Goal: Navigation & Orientation: Find specific page/section

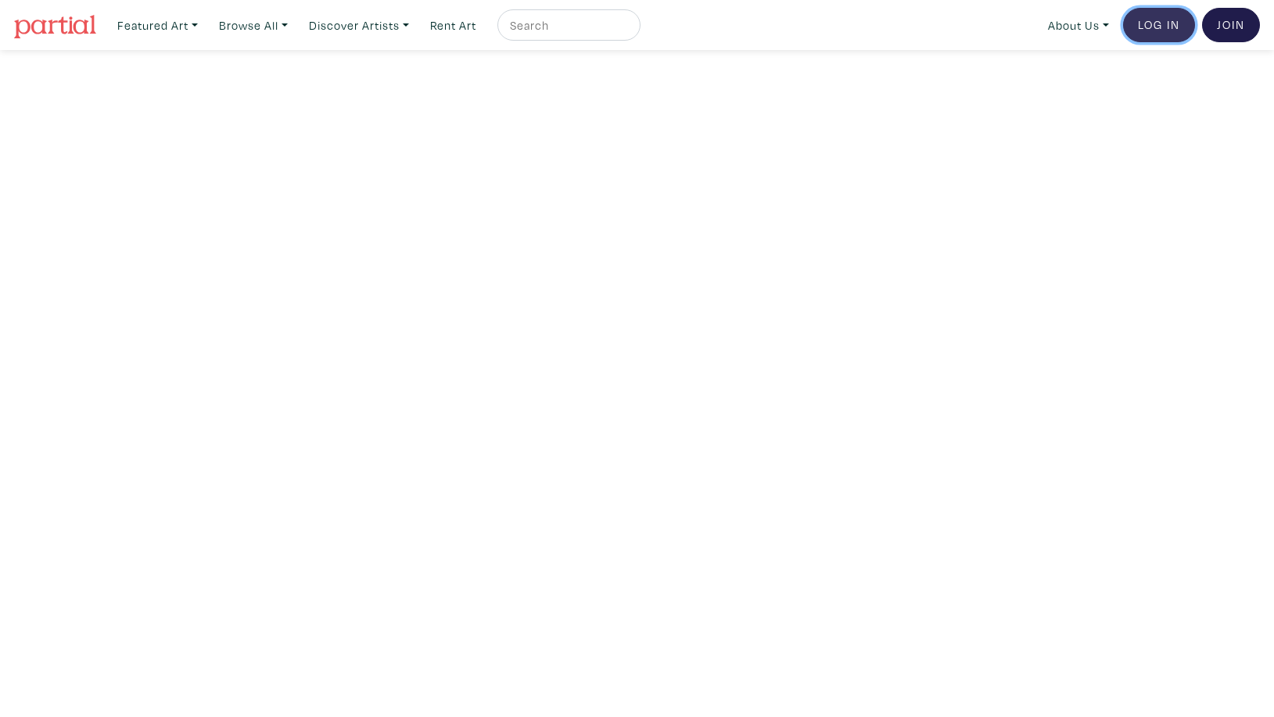
click at [1144, 22] on link "Log In" at bounding box center [1159, 25] width 72 height 34
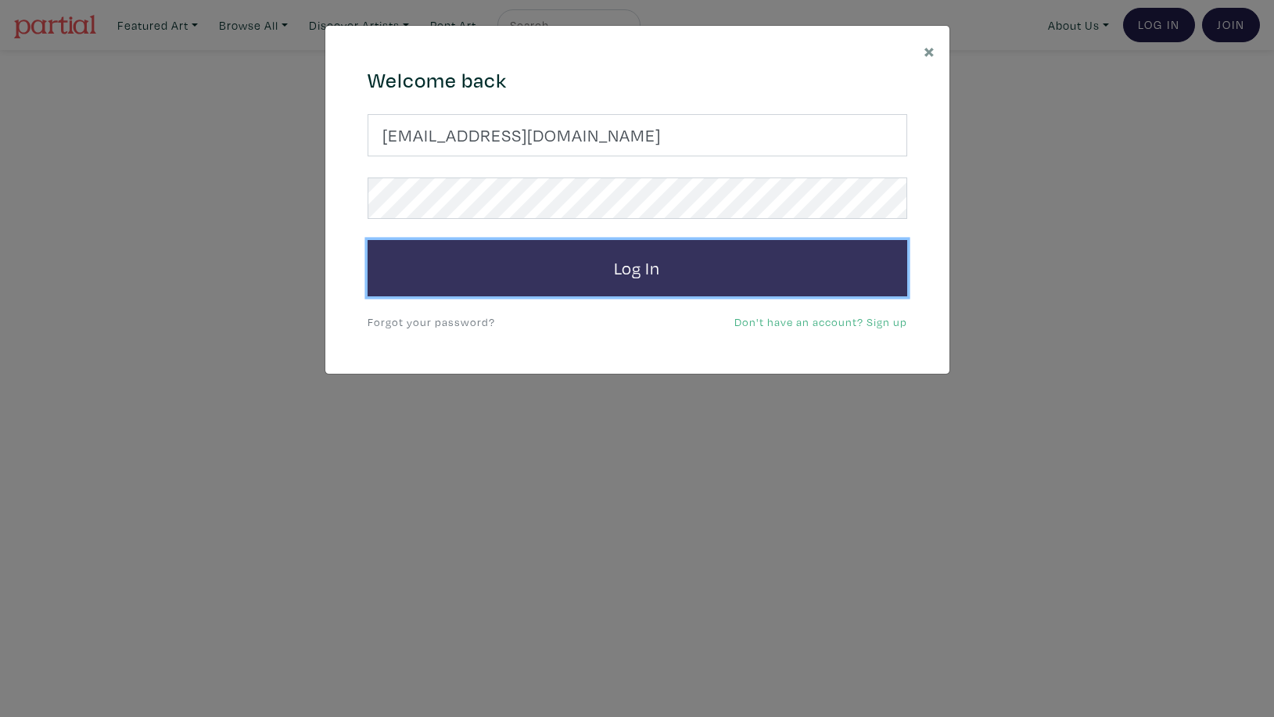
click at [594, 272] on button "Log In" at bounding box center [638, 268] width 540 height 56
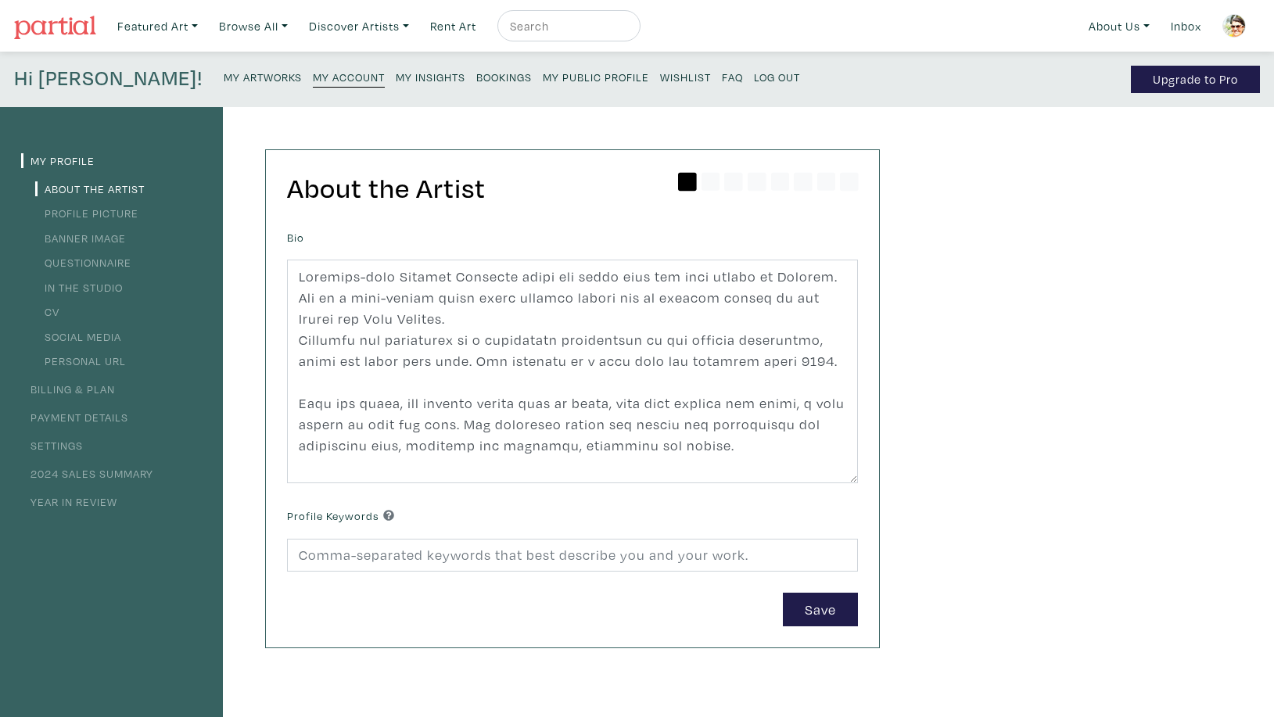
click at [224, 78] on small "My Artworks" at bounding box center [263, 77] width 78 height 15
